Goal: Check status

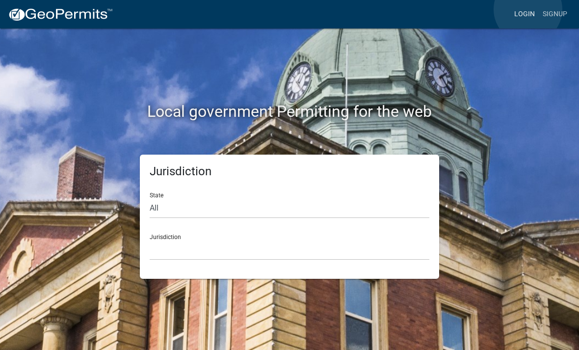
click at [528, 10] on link "Login" at bounding box center [524, 14] width 28 height 19
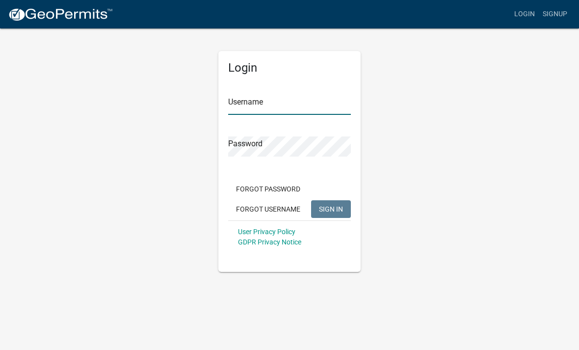
click at [300, 113] on input "Username" at bounding box center [289, 105] width 123 height 20
type input "EarMike"
click at [331, 208] on button "SIGN IN" at bounding box center [331, 209] width 40 height 18
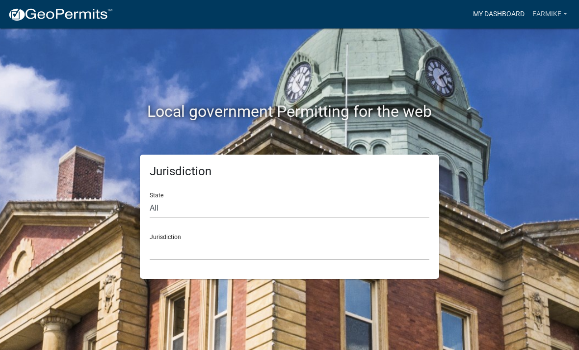
click at [493, 12] on link "My Dashboard" at bounding box center [498, 14] width 59 height 19
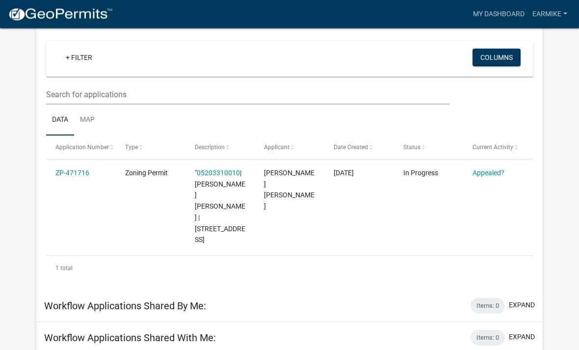
scroll to position [83, 0]
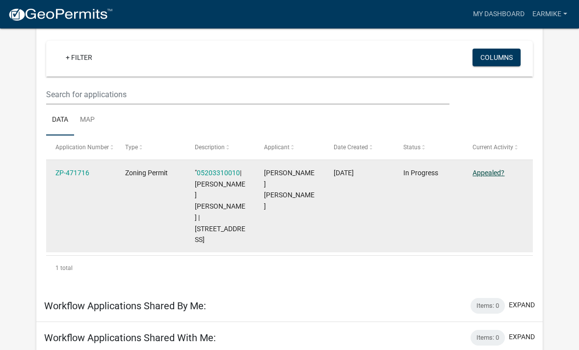
click at [483, 176] on link "Appealed?" at bounding box center [488, 173] width 32 height 8
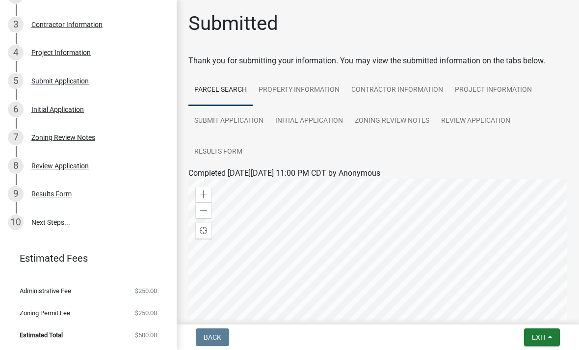
scroll to position [202, 0]
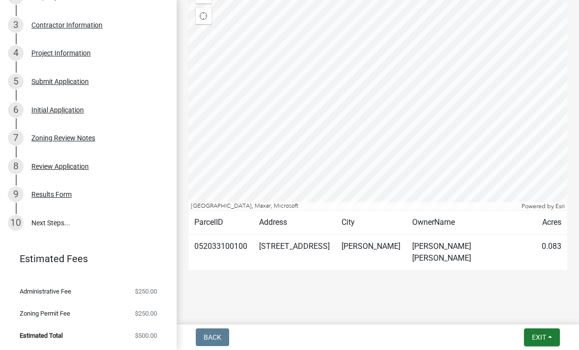
click at [576, 270] on div "Submitted Thank you for submitting your information. You may view the submitted…" at bounding box center [378, 47] width 402 height 501
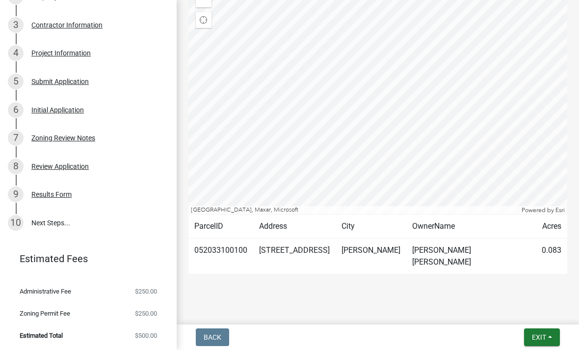
scroll to position [210, 0]
click at [57, 234] on link "10 Next Steps..." at bounding box center [88, 222] width 177 height 28
click at [53, 226] on link "10 Next Steps..." at bounding box center [88, 222] width 177 height 28
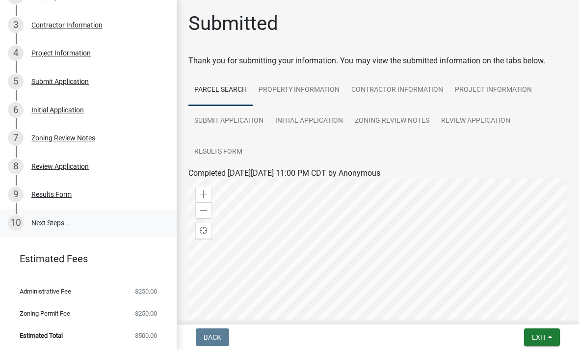
scroll to position [0, 0]
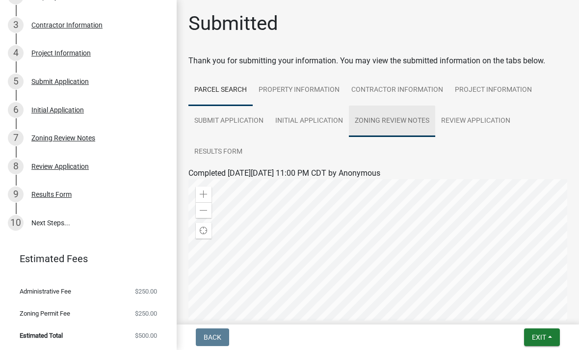
click at [384, 124] on link "Zoning Review Notes" at bounding box center [392, 120] width 86 height 31
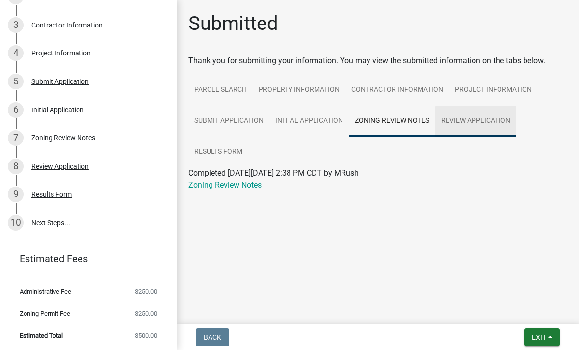
click at [483, 121] on link "Review Application" at bounding box center [475, 120] width 81 height 31
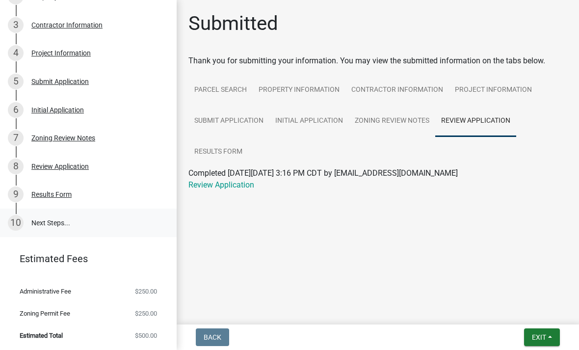
click at [56, 229] on link "10 Next Steps..." at bounding box center [88, 222] width 177 height 28
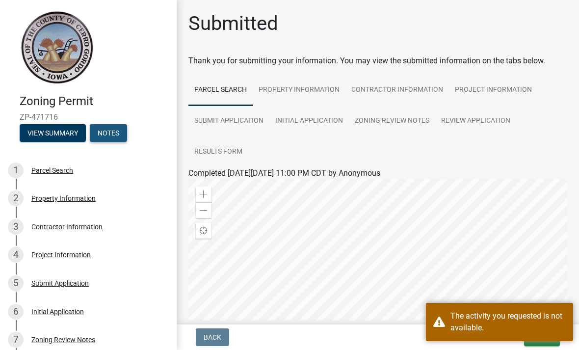
click at [107, 139] on button "Notes" at bounding box center [108, 133] width 37 height 18
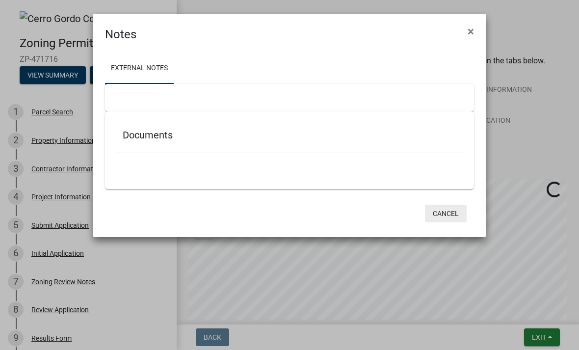
click at [453, 216] on button "Cancel" at bounding box center [446, 214] width 42 height 18
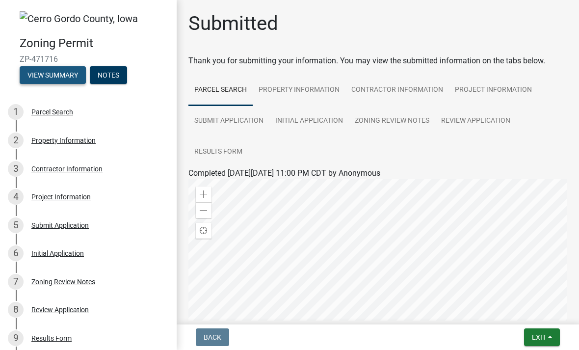
click at [50, 75] on button "View Summary" at bounding box center [53, 75] width 66 height 18
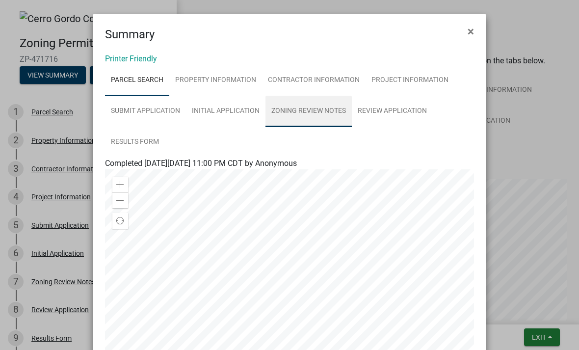
click at [291, 104] on link "Zoning Review Notes" at bounding box center [308, 111] width 86 height 31
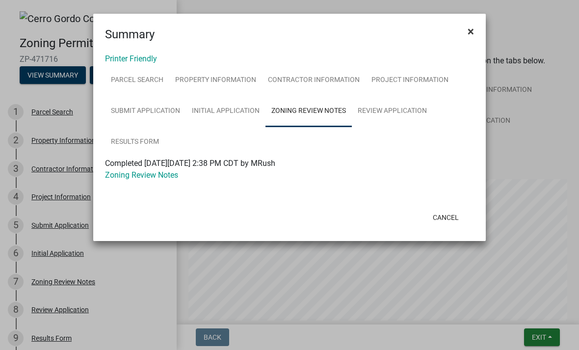
click at [472, 28] on span "×" at bounding box center [470, 32] width 6 height 14
